Goal: Transaction & Acquisition: Download file/media

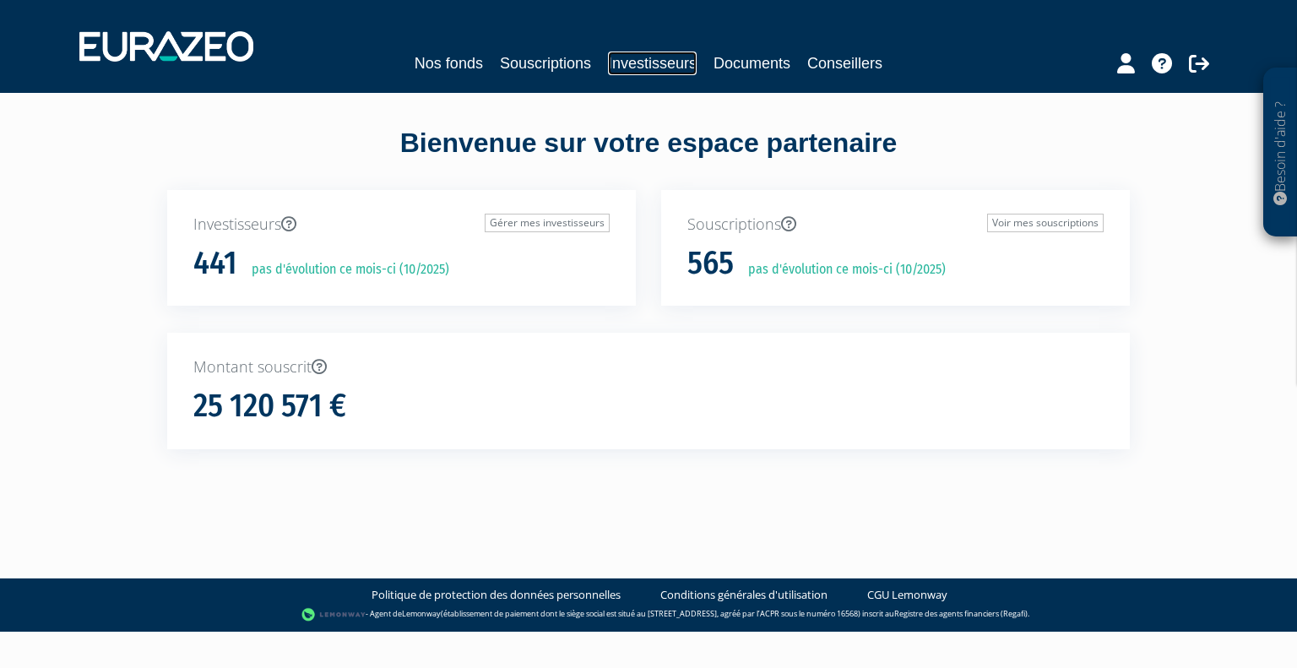
click at [652, 62] on link "Investisseurs" at bounding box center [652, 64] width 89 height 24
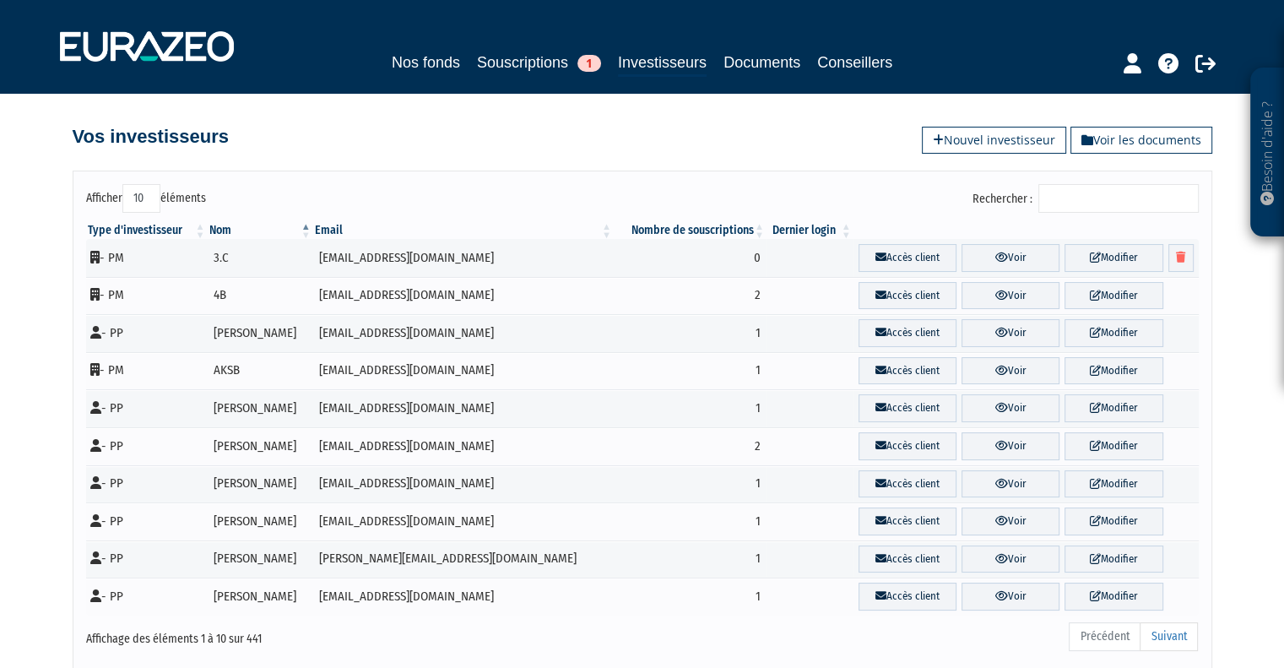
click at [1120, 191] on input "Rechercher :" at bounding box center [1119, 198] width 160 height 29
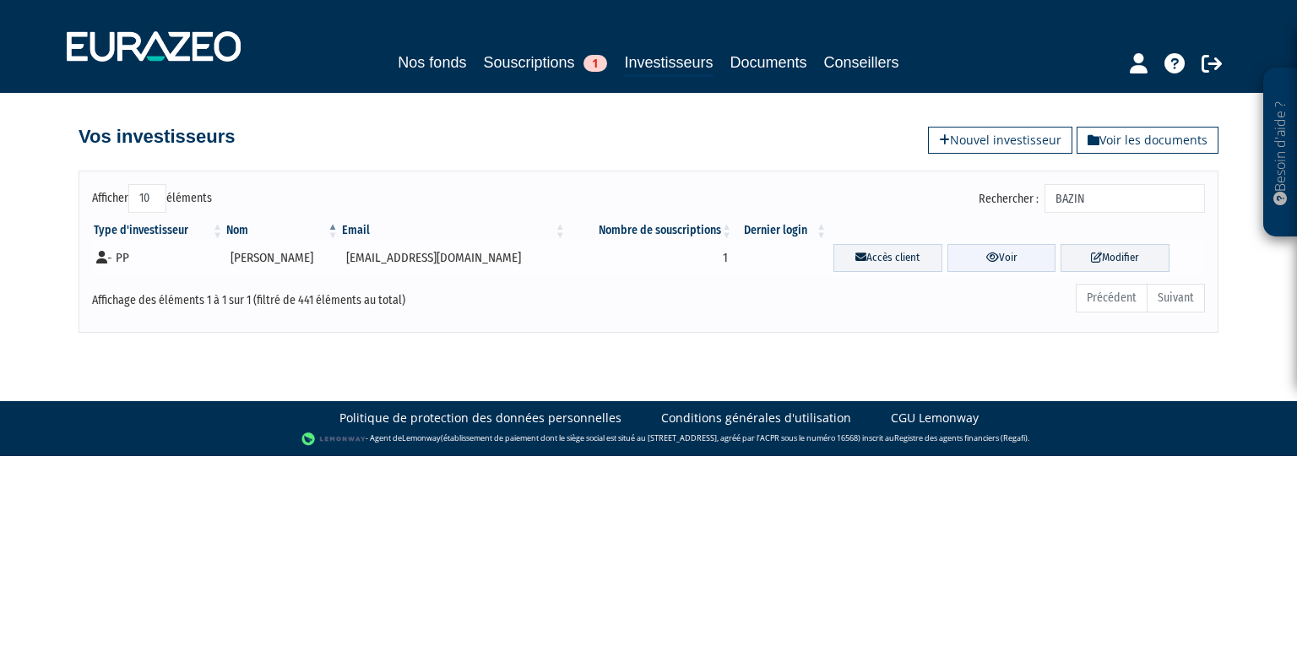
type input "BAZIN"
click at [1002, 257] on link "Voir" at bounding box center [1001, 258] width 109 height 28
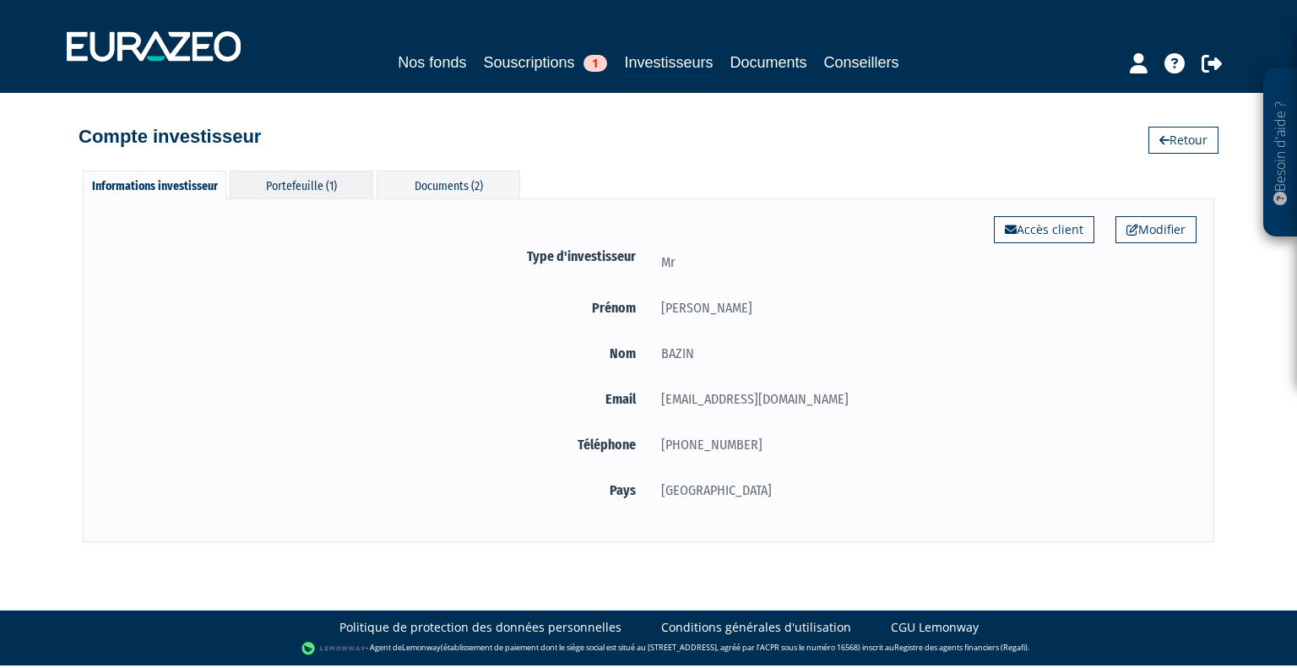
click at [294, 179] on div "Portefeuille (1)" at bounding box center [302, 185] width 144 height 28
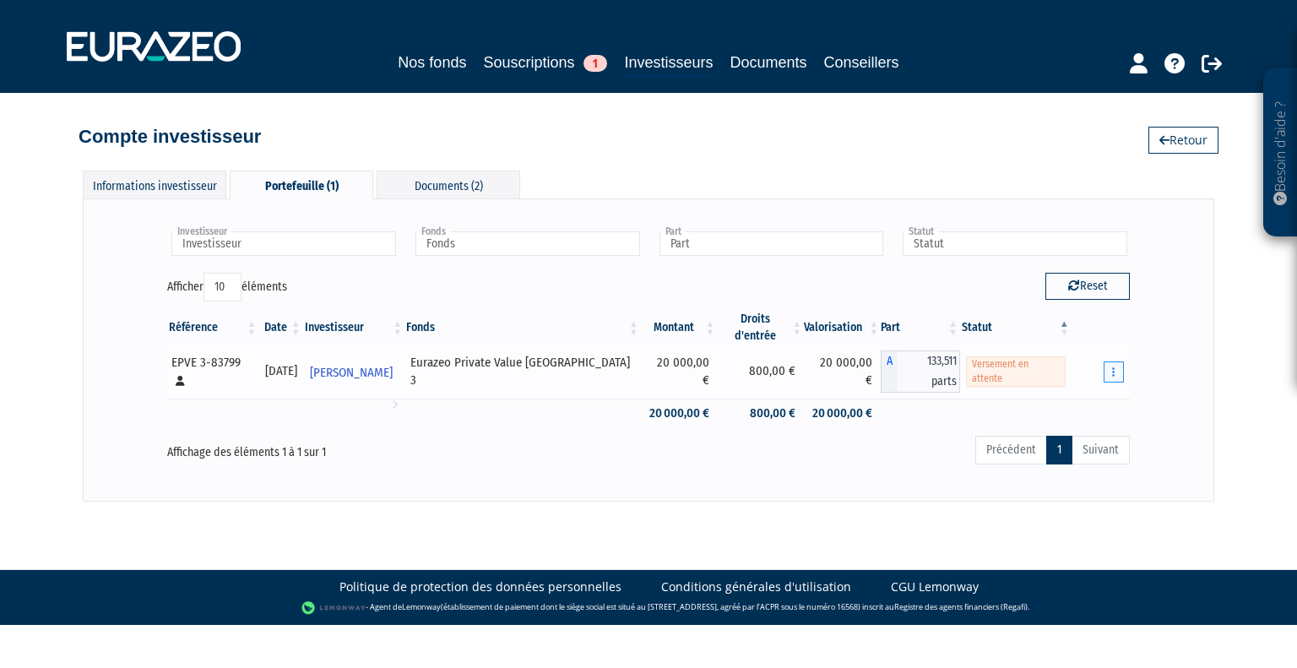
click at [1115, 361] on button "button" at bounding box center [1114, 371] width 20 height 21
click at [1172, 355] on div "Investisseur Sébastien BAZIN Investisseur Fonds Eurazeo Private Value Europe 3 …" at bounding box center [648, 349] width 1096 height 267
click at [1155, 355] on div "Investisseur Sébastien BAZIN Investisseur Fonds Eurazeo Private Value Europe 3 …" at bounding box center [648, 349] width 1096 height 267
click at [1147, 394] on div "Investisseur Sébastien BAZIN Investisseur Fonds Eurazeo Private Value Europe 3 …" at bounding box center [648, 349] width 1096 height 267
click at [910, 438] on div "Précédent 1 Suivant" at bounding box center [854, 452] width 551 height 37
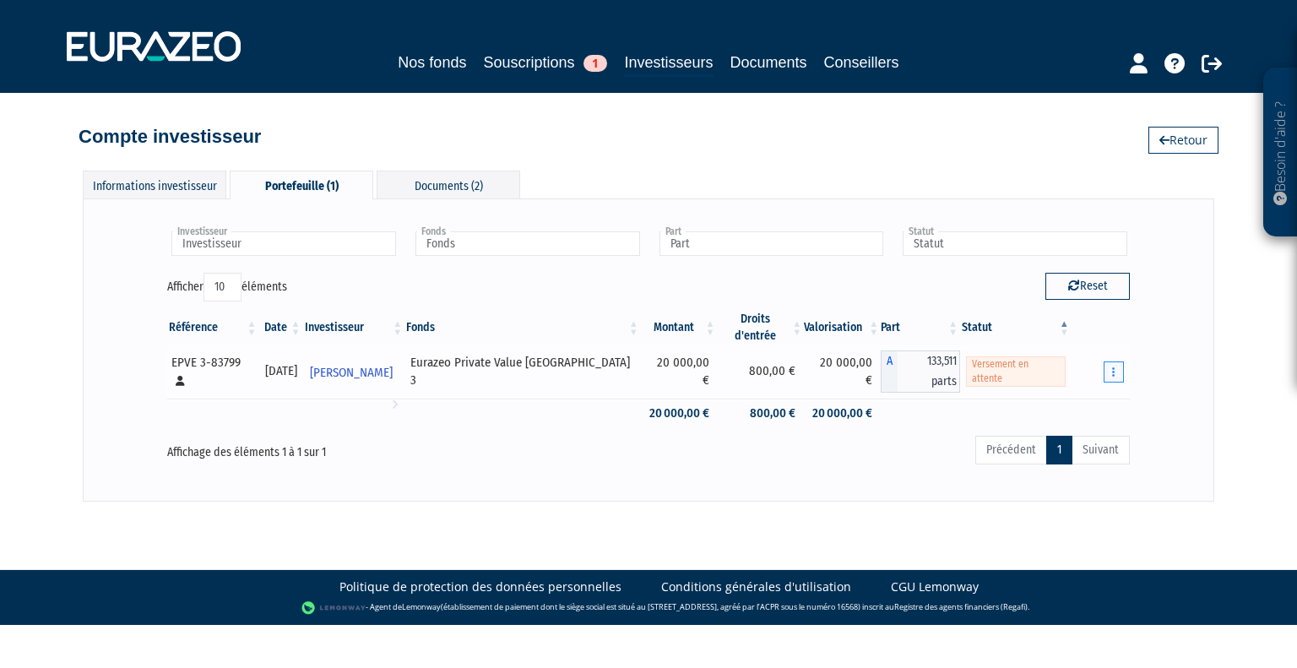
click at [1115, 361] on button "button" at bounding box center [1114, 371] width 20 height 21
click at [1077, 388] on link "Documents" at bounding box center [1056, 402] width 126 height 28
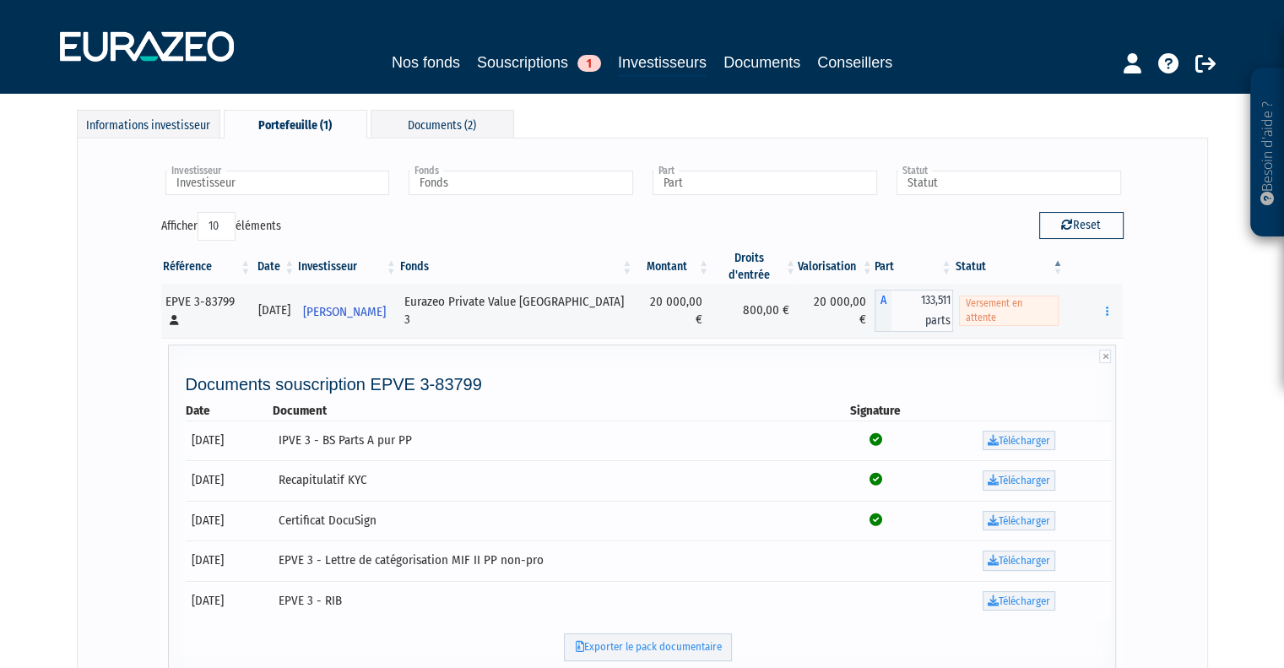
scroll to position [169, 0]
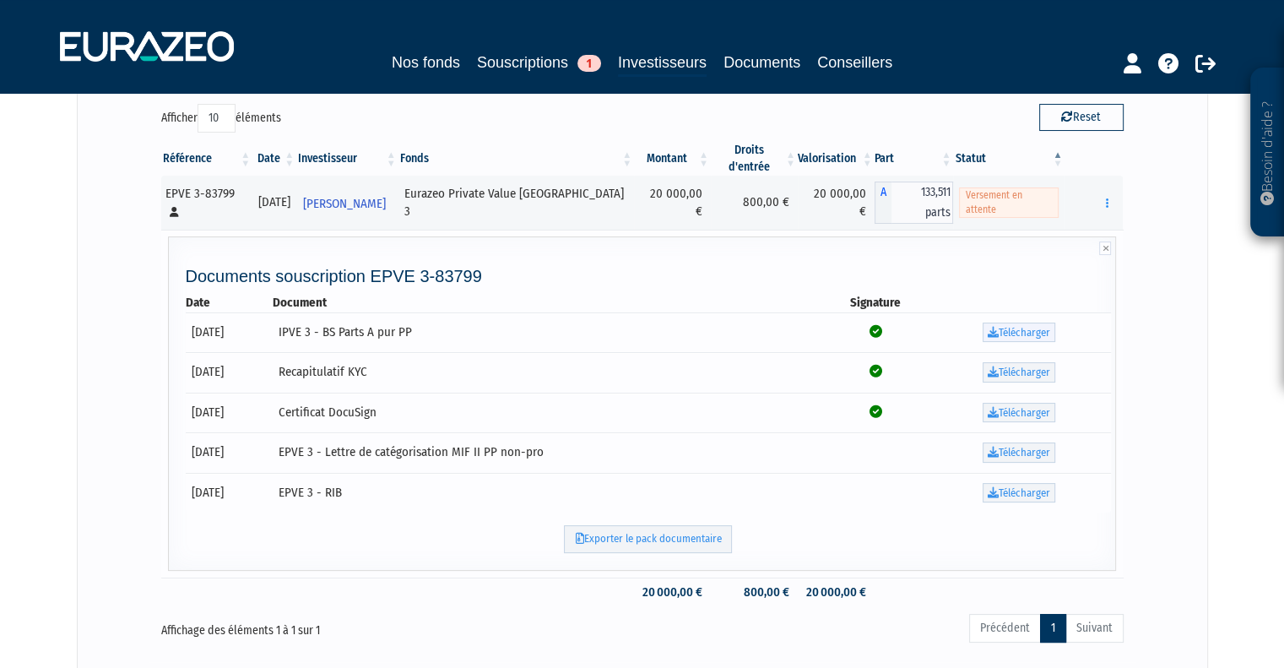
click at [1009, 323] on link "Télécharger" at bounding box center [1019, 333] width 73 height 20
click at [1048, 483] on link "Télécharger" at bounding box center [1019, 493] width 73 height 20
click at [1034, 323] on link "Télécharger" at bounding box center [1019, 333] width 73 height 20
